Goal: Navigation & Orientation: Find specific page/section

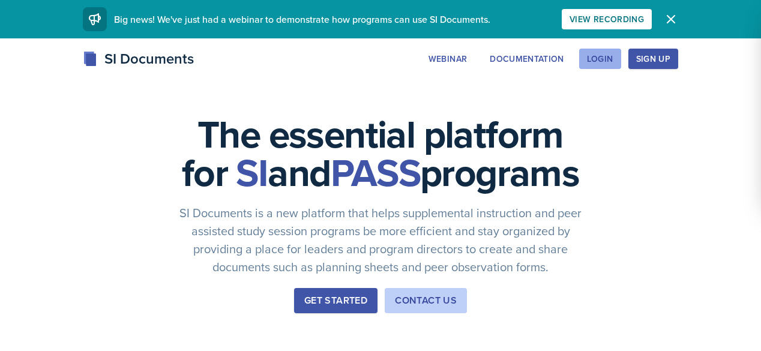
click at [621, 65] on button "Login" at bounding box center [600, 59] width 42 height 20
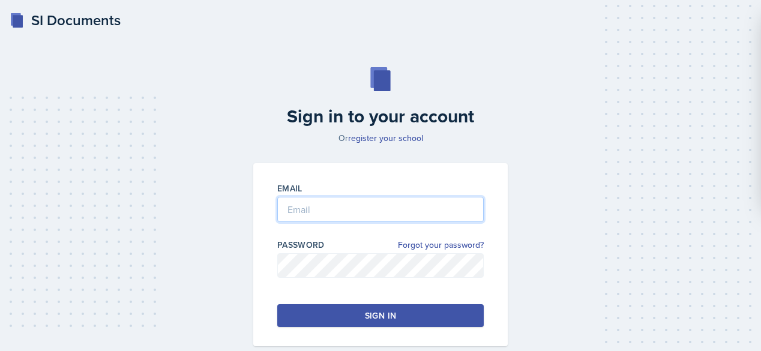
click at [335, 220] on input "email" at bounding box center [380, 209] width 206 height 25
type input "[EMAIL_ADDRESS][DOMAIN_NAME]"
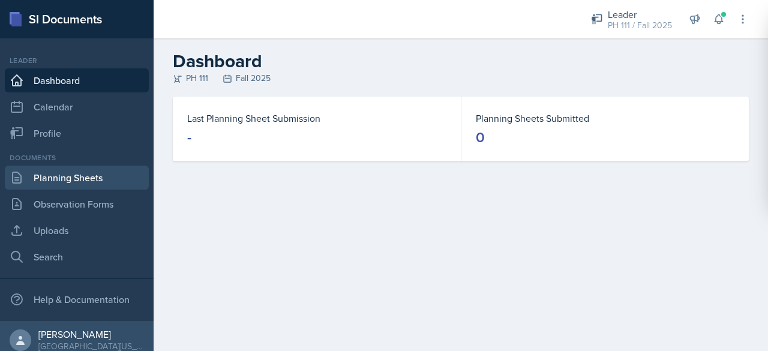
click at [93, 176] on link "Planning Sheets" at bounding box center [77, 178] width 144 height 24
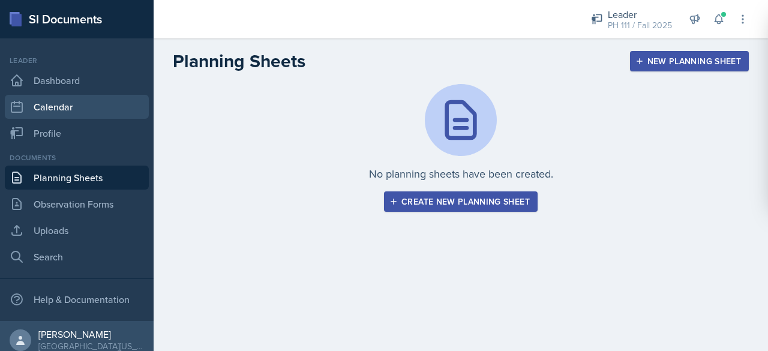
click at [92, 113] on link "Calendar" at bounding box center [77, 107] width 144 height 24
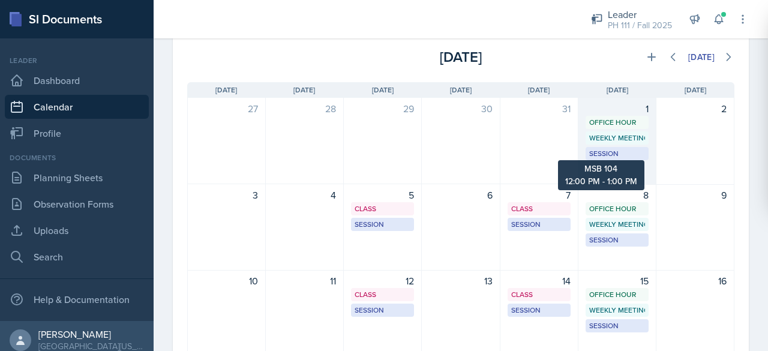
scroll to position [120, 0]
